Goal: Task Accomplishment & Management: Complete application form

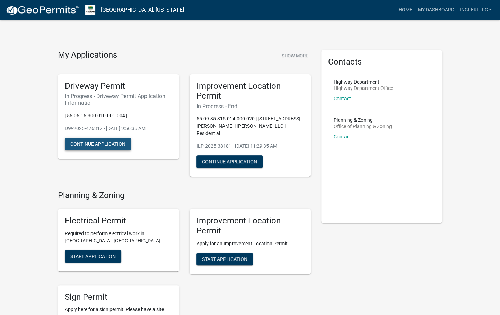
click at [87, 143] on button "Continue Application" at bounding box center [98, 144] width 66 height 12
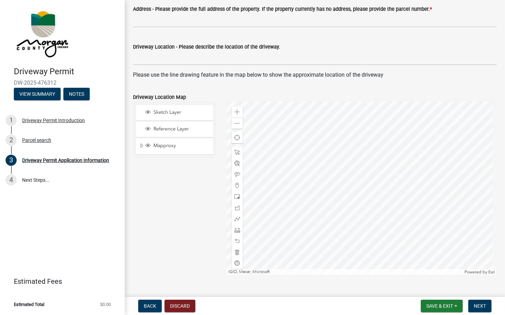
scroll to position [312, 0]
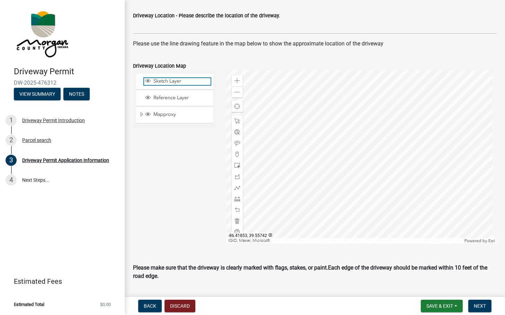
click at [168, 83] on span "Sketch Layer" at bounding box center [181, 81] width 59 height 6
click at [315, 120] on div at bounding box center [362, 156] width 270 height 173
click at [236, 121] on span at bounding box center [238, 121] width 6 height 6
click at [238, 128] on div at bounding box center [237, 132] width 11 height 11
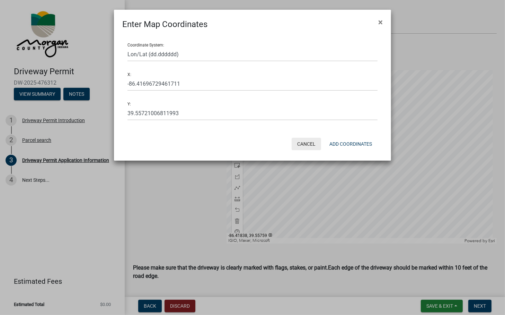
click at [313, 145] on button "Cancel" at bounding box center [306, 144] width 29 height 12
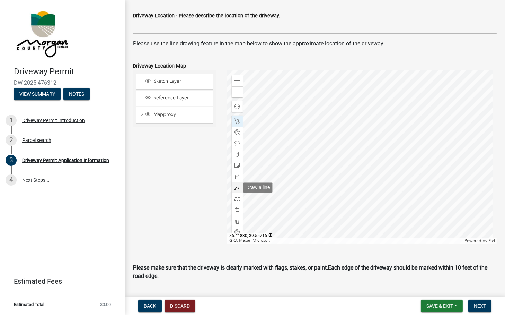
click at [236, 188] on span at bounding box center [238, 188] width 6 height 6
click at [325, 120] on div at bounding box center [362, 156] width 270 height 173
click at [323, 120] on div at bounding box center [362, 156] width 270 height 173
click at [317, 121] on div at bounding box center [362, 156] width 270 height 173
click at [235, 118] on span at bounding box center [238, 121] width 6 height 6
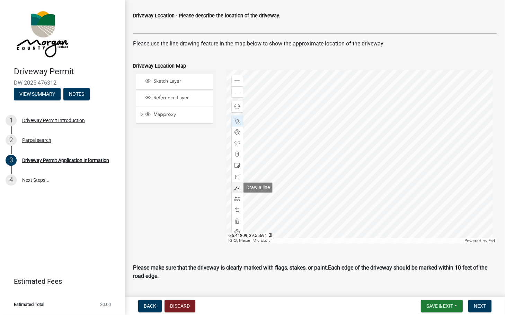
click at [236, 185] on span at bounding box center [238, 188] width 6 height 6
click at [295, 122] on div at bounding box center [362, 156] width 270 height 173
click at [338, 120] on div at bounding box center [362, 156] width 270 height 173
click at [337, 138] on div at bounding box center [362, 156] width 270 height 173
click at [235, 120] on span at bounding box center [238, 121] width 6 height 6
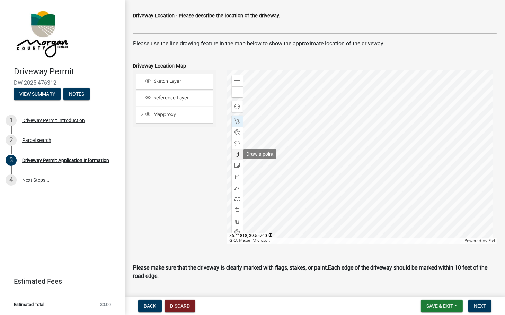
click at [237, 152] on span at bounding box center [238, 154] width 6 height 6
click at [295, 120] on div at bounding box center [362, 156] width 270 height 173
click at [299, 122] on div at bounding box center [362, 156] width 270 height 173
click at [235, 163] on span at bounding box center [238, 166] width 6 height 6
click at [341, 141] on div at bounding box center [362, 156] width 270 height 173
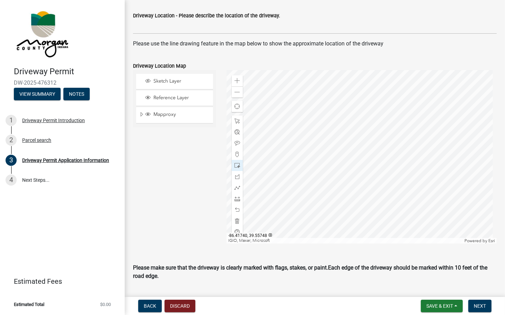
click at [305, 128] on div at bounding box center [362, 156] width 270 height 173
click at [236, 79] on span at bounding box center [238, 81] width 6 height 6
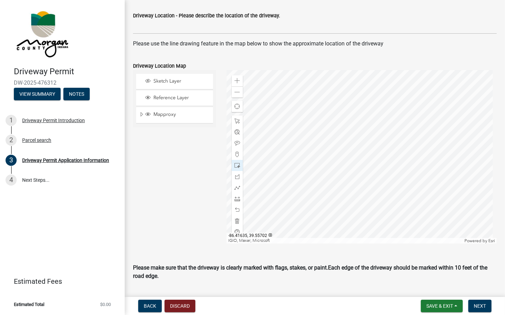
click at [467, 224] on div at bounding box center [362, 156] width 270 height 173
click at [237, 93] on span at bounding box center [238, 92] width 6 height 6
click at [235, 188] on span at bounding box center [238, 188] width 6 height 6
click at [266, 102] on div at bounding box center [362, 156] width 270 height 173
click at [319, 100] on div at bounding box center [362, 156] width 270 height 173
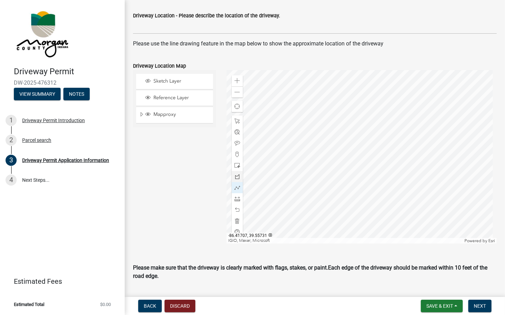
click at [319, 141] on div at bounding box center [362, 156] width 270 height 173
click at [304, 141] on div at bounding box center [362, 156] width 270 height 173
click at [303, 114] on div at bounding box center [362, 156] width 270 height 173
click at [268, 115] on div at bounding box center [362, 156] width 270 height 173
click at [147, 218] on div "Sketch Layer Reference Layer Mapproxy Roads Interstate labels Major Roads label…" at bounding box center [175, 156] width 94 height 173
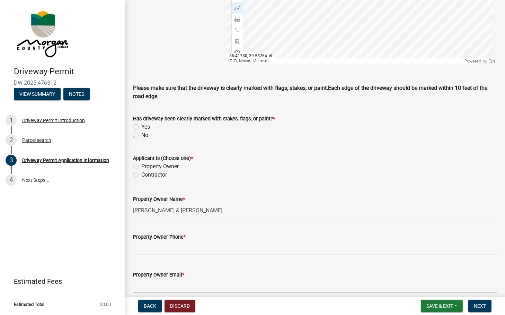
scroll to position [555, 0]
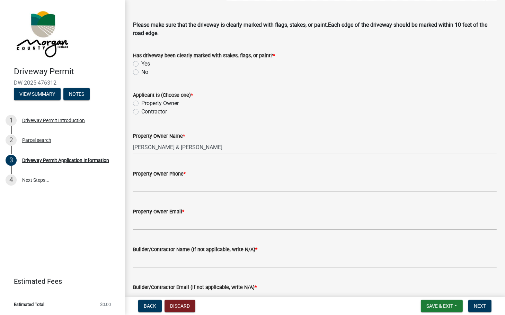
click at [141, 65] on label "Yes" at bounding box center [145, 64] width 9 height 8
click at [141, 64] on input "Yes" at bounding box center [143, 62] width 5 height 5
radio input "true"
click at [141, 113] on label "Contractor" at bounding box center [154, 111] width 26 height 8
click at [141, 112] on input "Contractor" at bounding box center [143, 109] width 5 height 5
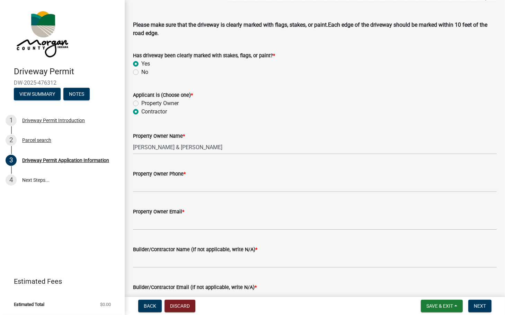
radio input "true"
click at [162, 185] on input "Property Owner Phone *" at bounding box center [315, 185] width 364 height 14
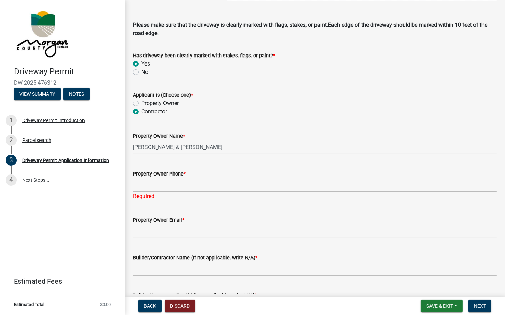
click at [251, 175] on div "Property Owner Phone *" at bounding box center [315, 173] width 364 height 8
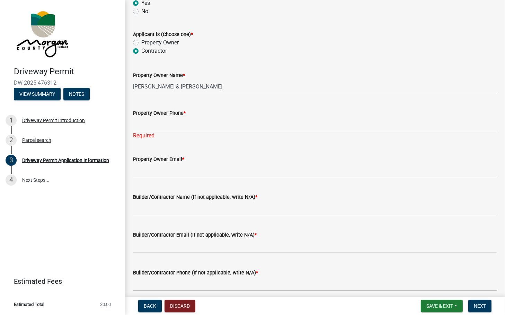
scroll to position [624, 0]
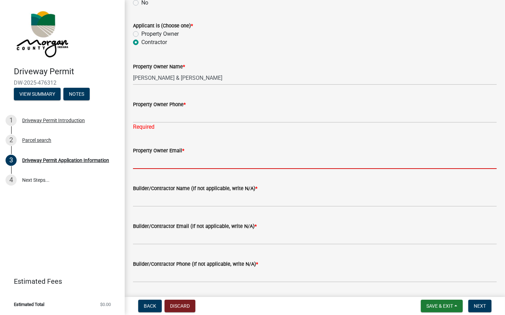
click at [149, 167] on input "Property Owner Email *" at bounding box center [315, 162] width 364 height 14
paste input "[PERSON_NAME] <[EMAIL_ADDRESS][DOMAIN_NAME]>"
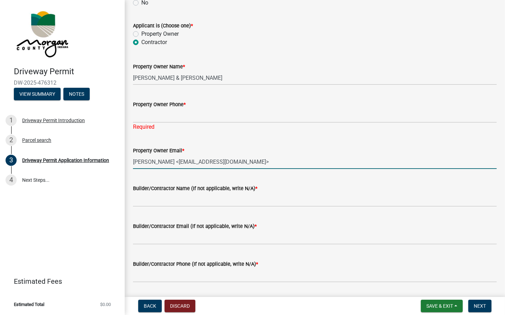
click at [168, 162] on input "[PERSON_NAME] <[EMAIL_ADDRESS][DOMAIN_NAME]>" at bounding box center [315, 162] width 364 height 14
click at [203, 163] on input "[EMAIL_ADDRESS][DOMAIN_NAME]>" at bounding box center [315, 162] width 364 height 14
type input "[EMAIL_ADDRESS][DOMAIN_NAME]"
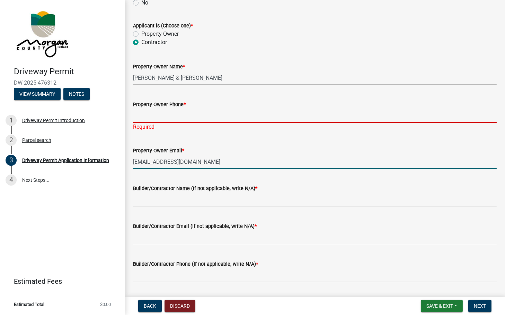
click at [180, 114] on input "Property Owner Phone *" at bounding box center [315, 115] width 364 height 14
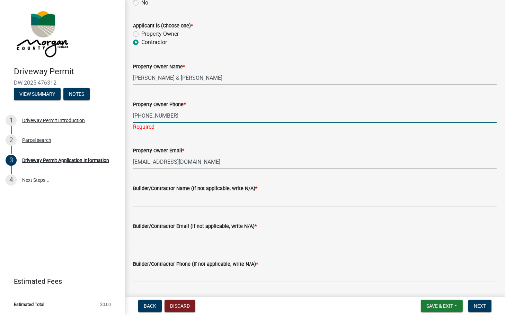
type input "[PHONE_NUMBER]"
click at [167, 199] on wm-data-entity-input "Builder/Contractor Name (If not applicable, write N/A) *" at bounding box center [315, 193] width 364 height 38
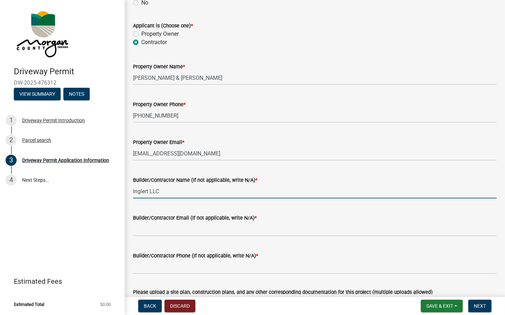
type input "Inglert LLC"
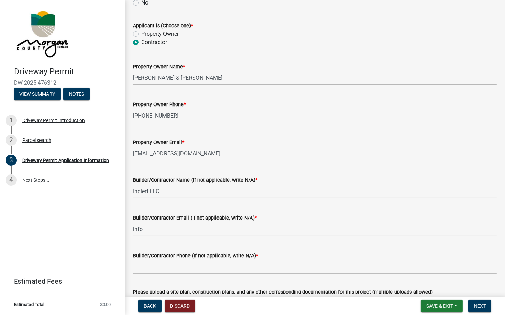
type input "[EMAIL_ADDRESS][DOMAIN_NAME]"
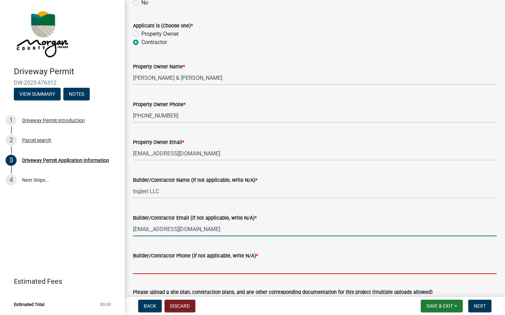
type input "3179192791"
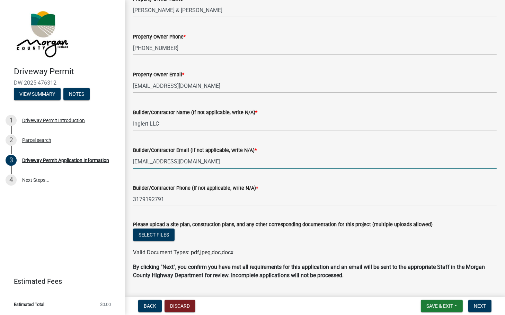
scroll to position [709, 0]
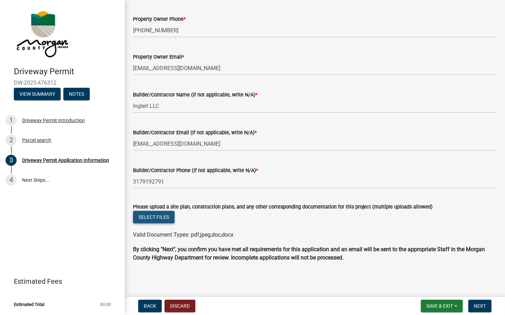
click at [151, 215] on button "Select files" at bounding box center [154, 217] width 42 height 12
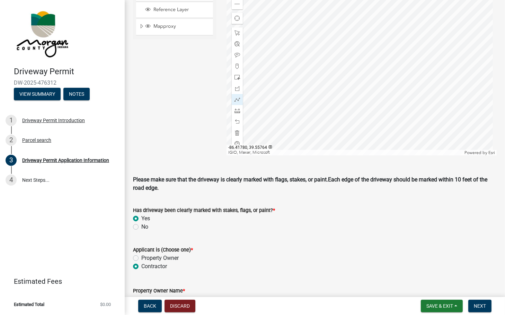
scroll to position [293, 0]
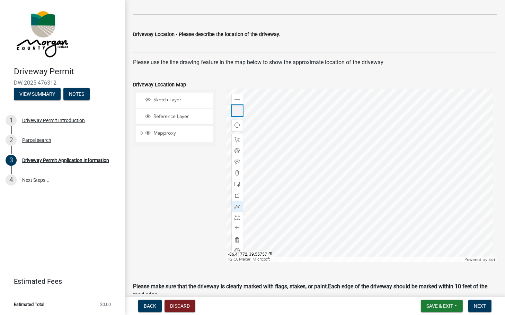
click at [235, 112] on span at bounding box center [238, 111] width 6 height 6
click at [233, 98] on div "Zoom in" at bounding box center [237, 99] width 11 height 11
click at [233, 235] on div at bounding box center [237, 239] width 11 height 11
click at [235, 183] on span at bounding box center [238, 184] width 6 height 6
click at [333, 147] on div at bounding box center [362, 175] width 270 height 173
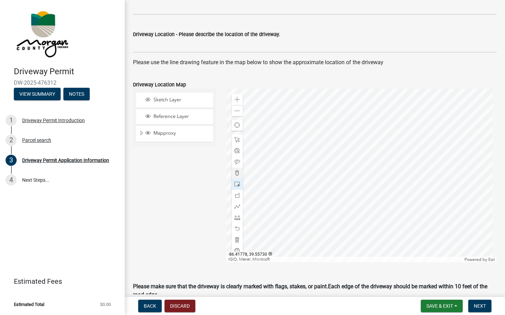
click at [236, 173] on span at bounding box center [238, 173] width 6 height 6
click at [235, 207] on span at bounding box center [238, 206] width 6 height 6
click at [235, 217] on span at bounding box center [238, 218] width 6 height 6
click at [285, 122] on div at bounding box center [362, 175] width 270 height 173
click at [284, 123] on div at bounding box center [362, 175] width 270 height 173
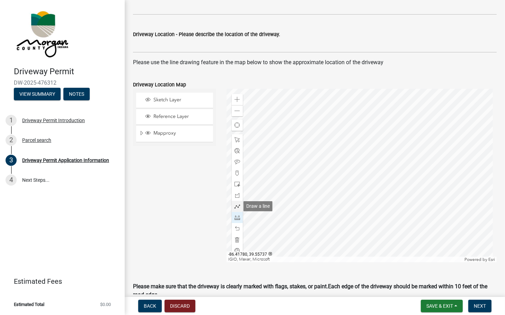
click at [235, 207] on span at bounding box center [238, 206] width 6 height 6
click at [319, 162] on div at bounding box center [362, 175] width 270 height 173
click at [235, 205] on span at bounding box center [238, 206] width 6 height 6
click at [237, 140] on span at bounding box center [238, 140] width 6 height 6
click at [235, 206] on span at bounding box center [238, 206] width 6 height 6
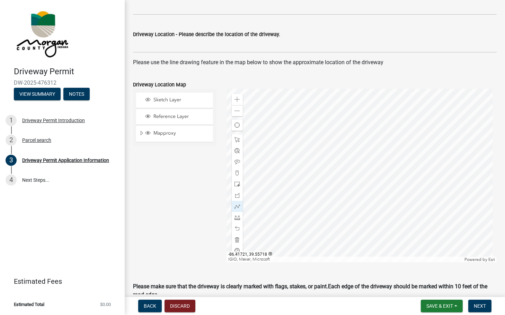
click at [317, 162] on div at bounding box center [362, 175] width 270 height 173
click at [310, 99] on div at bounding box center [362, 175] width 270 height 173
click at [237, 204] on span at bounding box center [238, 206] width 6 height 6
click at [310, 101] on div at bounding box center [362, 175] width 270 height 173
click at [363, 99] on div at bounding box center [362, 175] width 270 height 173
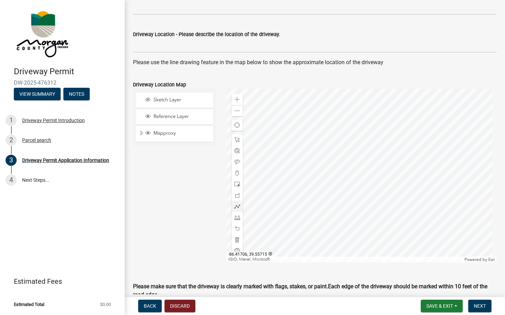
click at [364, 166] on div at bounding box center [362, 175] width 270 height 173
click at [345, 166] on div at bounding box center [362, 175] width 270 height 173
click at [345, 121] on div at bounding box center [362, 175] width 270 height 173
click at [312, 121] on div at bounding box center [362, 175] width 270 height 173
click at [130, 228] on div "Sketch Layer Reference Layer Mapproxy Roads Interstate labels Major Roads label…" at bounding box center [175, 175] width 94 height 173
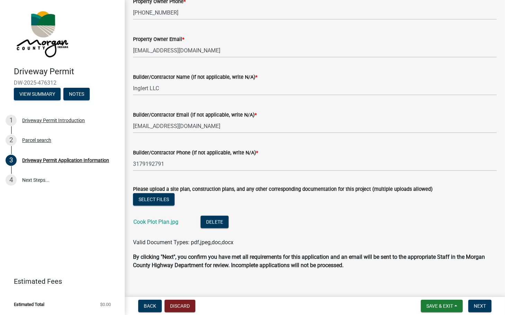
scroll to position [734, 0]
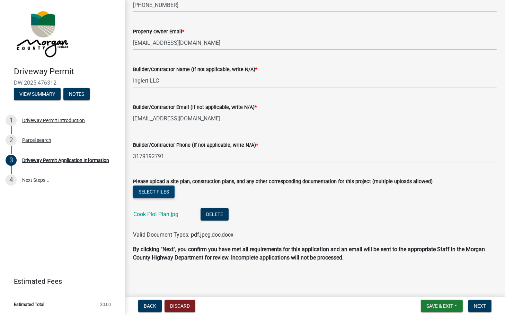
click at [159, 190] on button "Select files" at bounding box center [154, 191] width 42 height 12
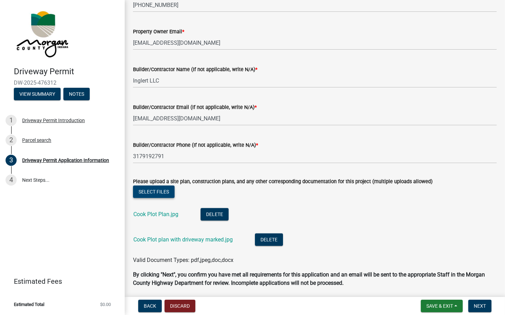
click at [159, 190] on button "Select files" at bounding box center [154, 191] width 42 height 12
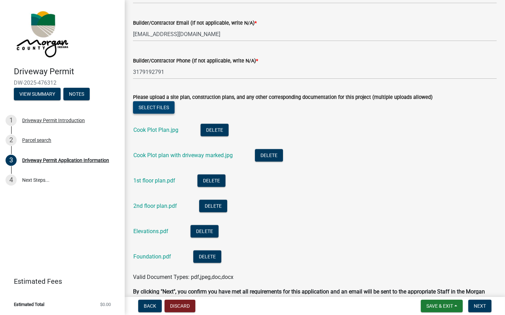
scroll to position [838, 0]
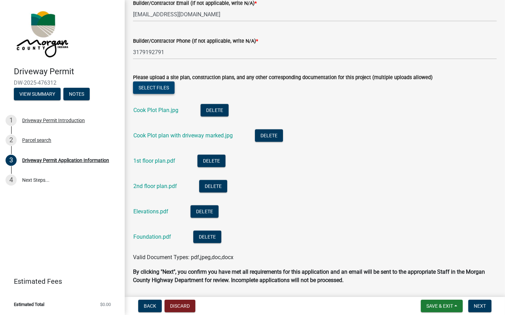
click at [151, 90] on button "Select files" at bounding box center [154, 87] width 42 height 12
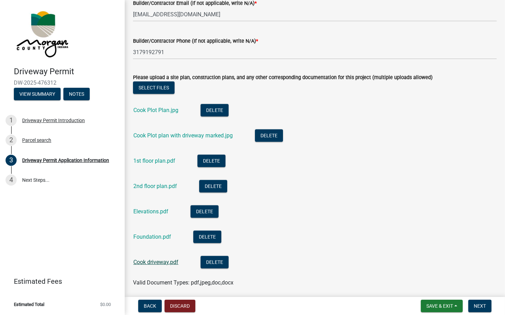
click at [153, 263] on link "Cook driveway.pdf" at bounding box center [155, 262] width 45 height 7
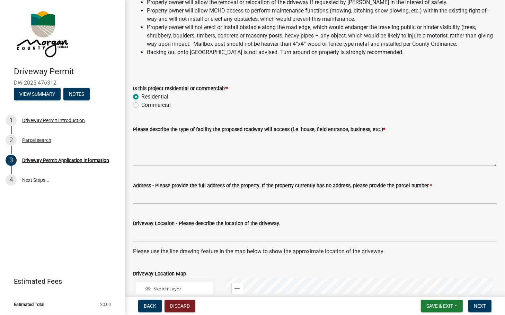
scroll to position [104, 0]
click at [146, 162] on textarea "Please describe the type of facility the proposed roadway will access (i.e. hou…" at bounding box center [315, 150] width 364 height 33
type textarea "house"
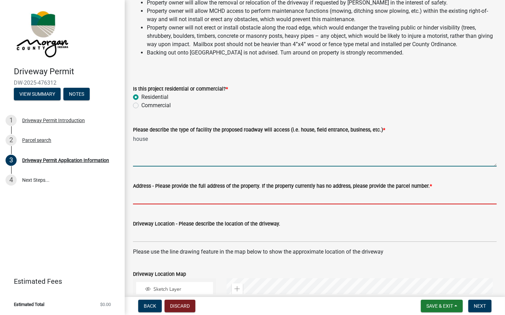
click at [138, 198] on input "Address - Please provide the full address of the property. If the property curr…" at bounding box center [315, 197] width 364 height 14
paste input "55-05-15-300-010.001-004"
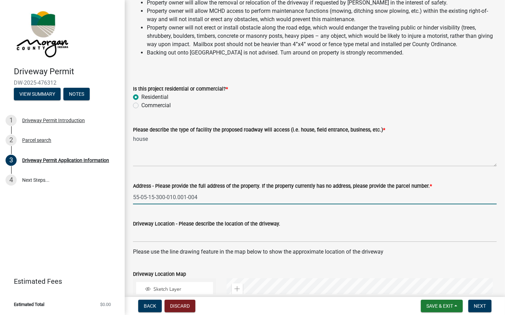
type input "55-05-15-300-010.001-004"
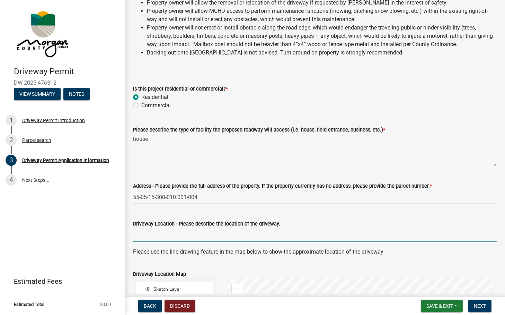
click at [136, 236] on input "Driveway Location - Please describe the location of the driveway." at bounding box center [315, 235] width 364 height 14
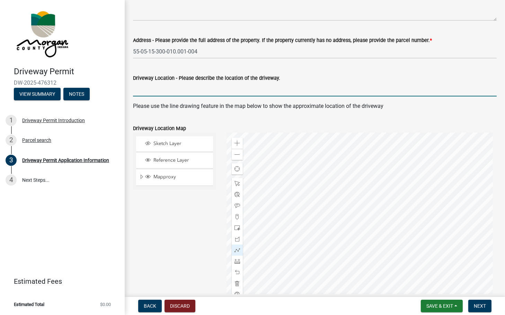
scroll to position [277, 0]
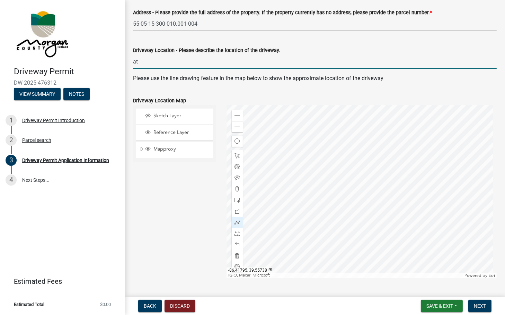
type input "a"
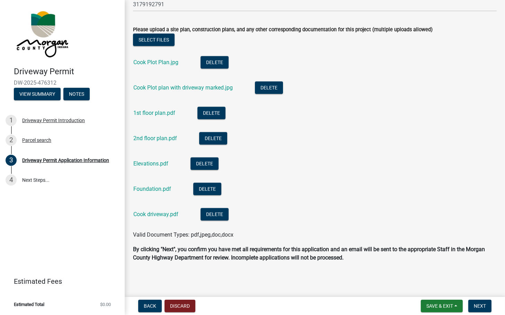
scroll to position [678, 0]
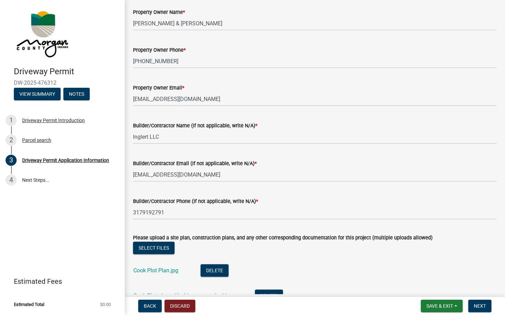
type input "gravel driveway and I tried using the map but I also attached my drawings"
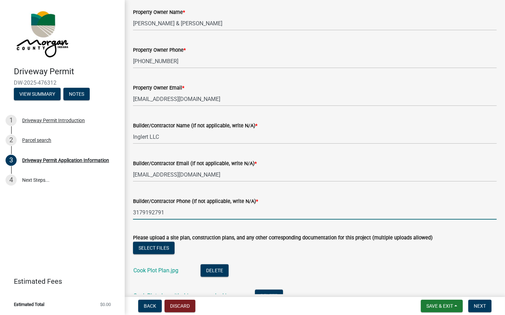
click at [181, 211] on input "3179192791" at bounding box center [315, 212] width 364 height 14
type input "3179192791"
click at [199, 173] on input "[EMAIL_ADDRESS][DOMAIN_NAME]" at bounding box center [315, 174] width 364 height 14
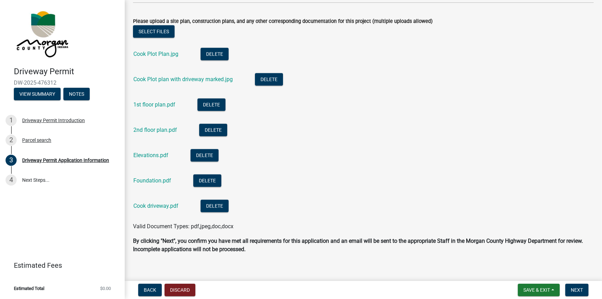
scroll to position [878, 0]
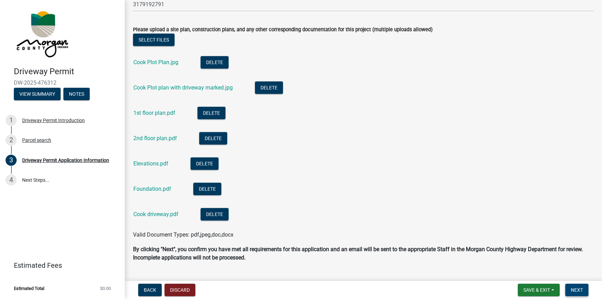
type input "[EMAIL_ADDRESS][DOMAIN_NAME]"
click at [505, 289] on button "Next" at bounding box center [577, 290] width 23 height 12
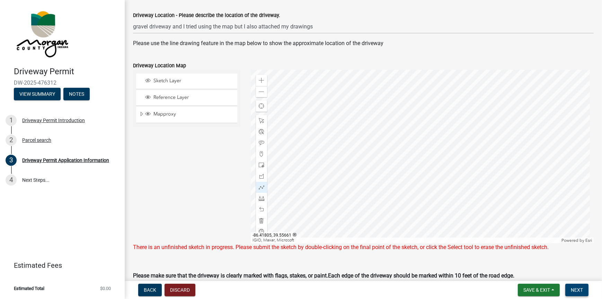
scroll to position [297, 0]
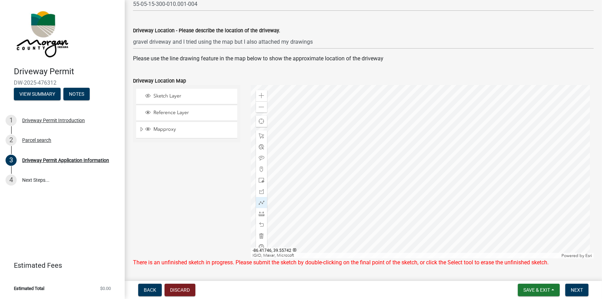
click at [373, 116] on div at bounding box center [422, 171] width 343 height 173
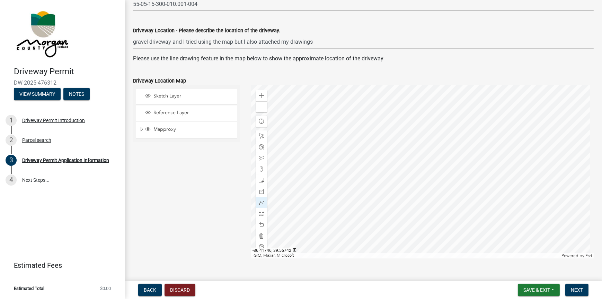
click at [373, 116] on div at bounding box center [422, 171] width 343 height 173
click at [369, 96] on div at bounding box center [422, 171] width 343 height 173
click at [428, 95] on div at bounding box center [422, 171] width 343 height 173
click at [428, 156] on div at bounding box center [422, 171] width 343 height 173
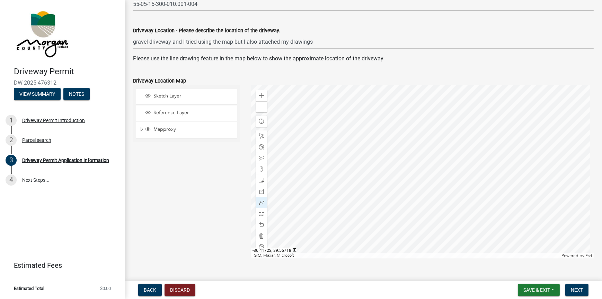
click at [404, 157] on div at bounding box center [422, 171] width 343 height 173
click at [404, 115] on div at bounding box center [422, 171] width 343 height 173
click at [371, 117] on div at bounding box center [422, 171] width 343 height 173
click at [369, 96] on div at bounding box center [422, 171] width 343 height 173
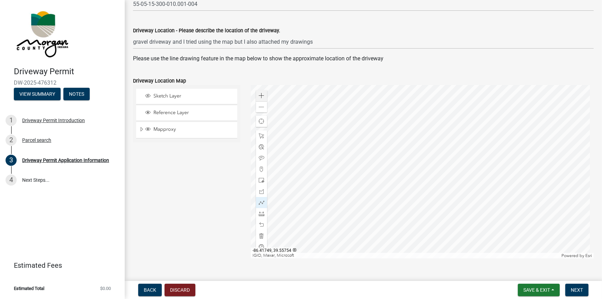
click at [369, 96] on div at bounding box center [422, 171] width 343 height 173
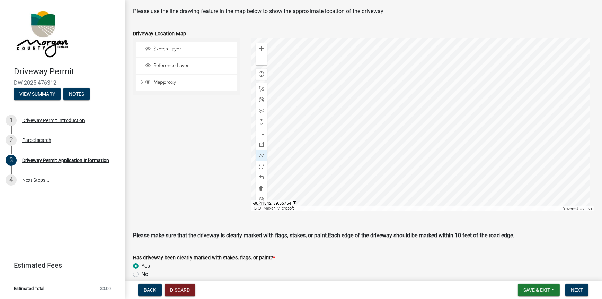
scroll to position [470, 0]
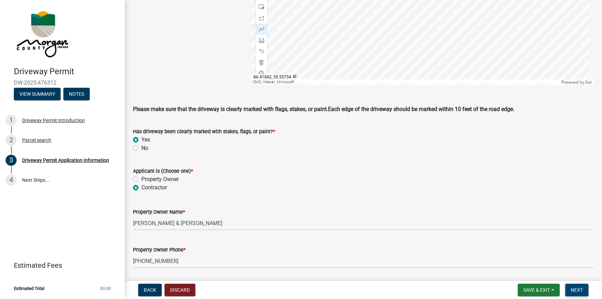
click at [505, 291] on span "Next" at bounding box center [577, 290] width 12 height 6
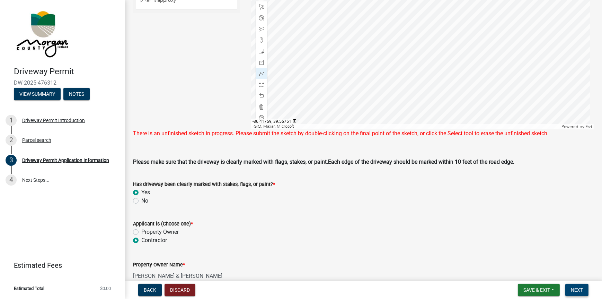
scroll to position [262, 0]
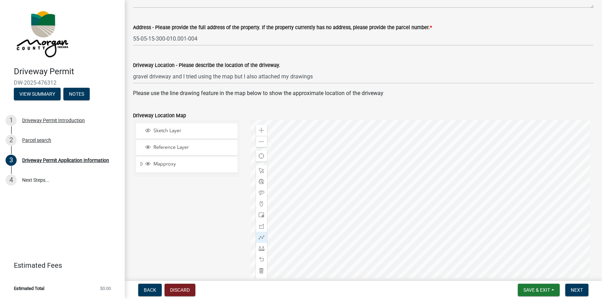
click at [369, 130] on div at bounding box center [422, 206] width 343 height 173
click at [505, 288] on span "Next" at bounding box center [577, 290] width 12 height 6
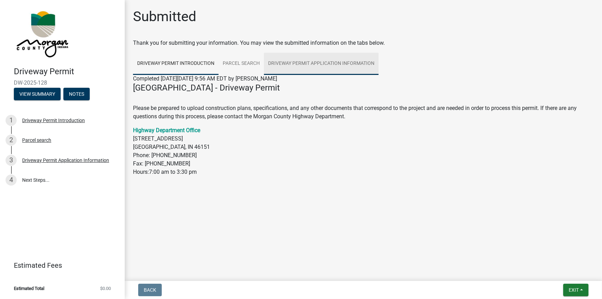
click at [300, 60] on link "Driveway Permit Application Information" at bounding box center [321, 64] width 115 height 22
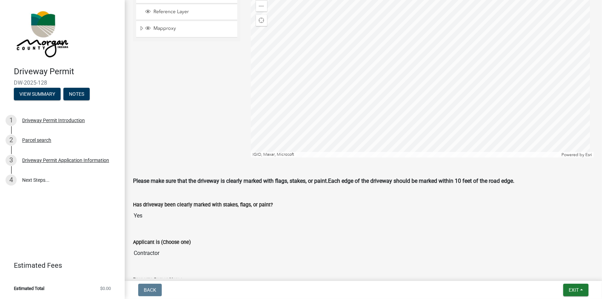
scroll to position [381, 0]
